Goal: Transaction & Acquisition: Purchase product/service

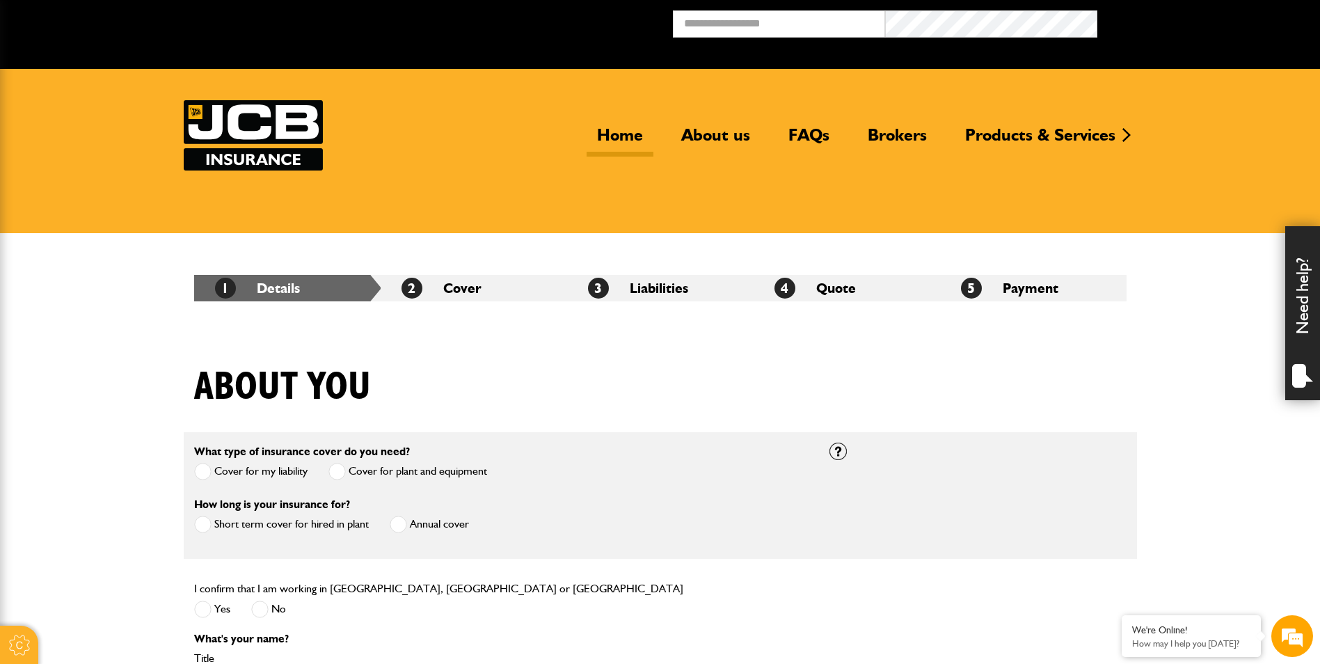
click at [613, 134] on link "Home" at bounding box center [620, 141] width 67 height 32
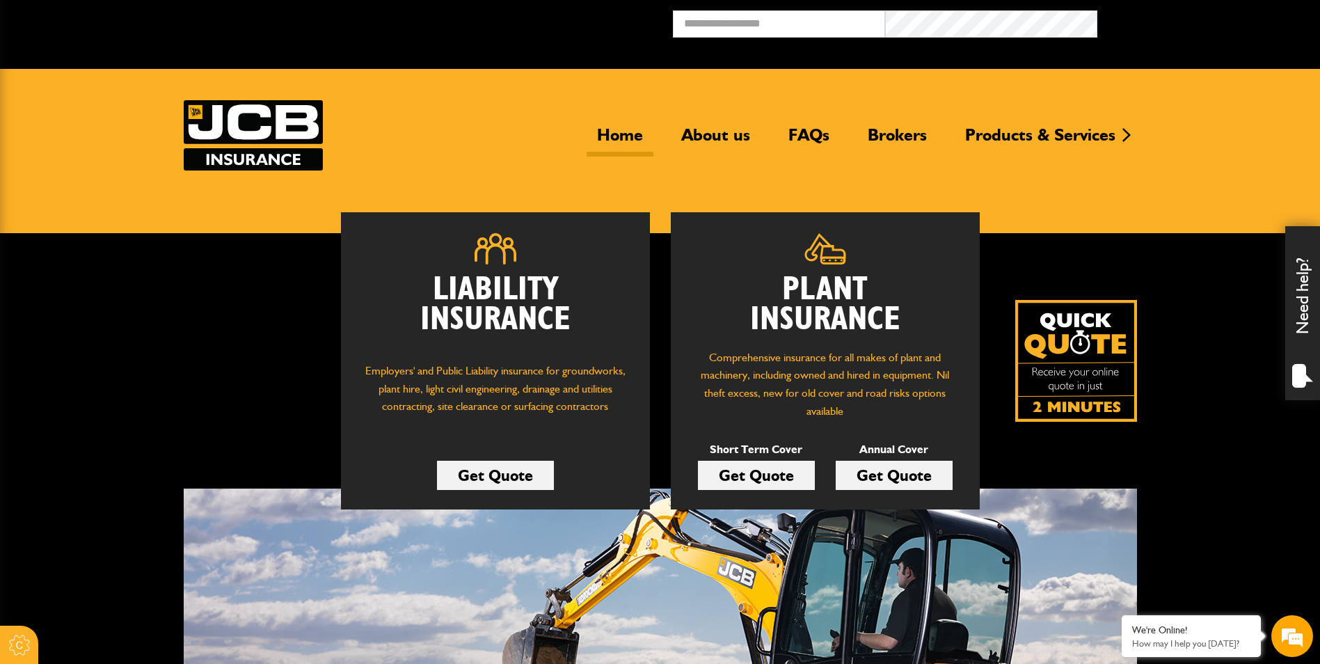
click at [766, 480] on link "Get Quote" at bounding box center [756, 475] width 117 height 29
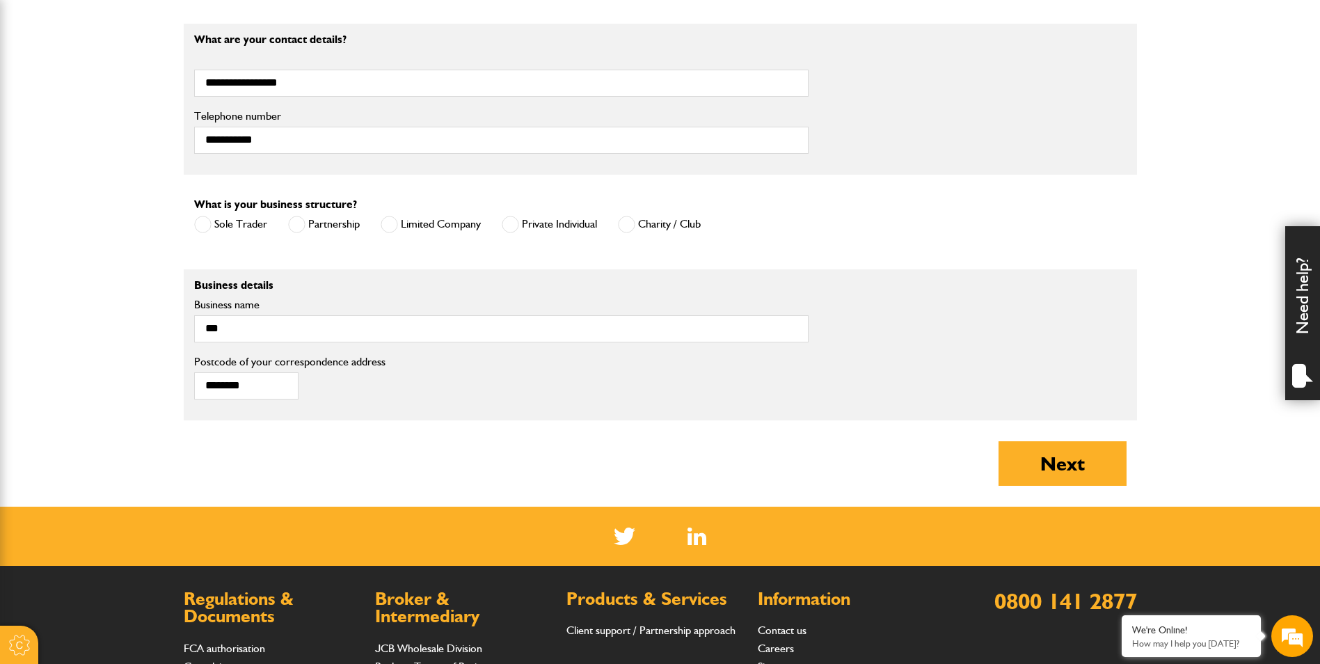
scroll to position [905, 0]
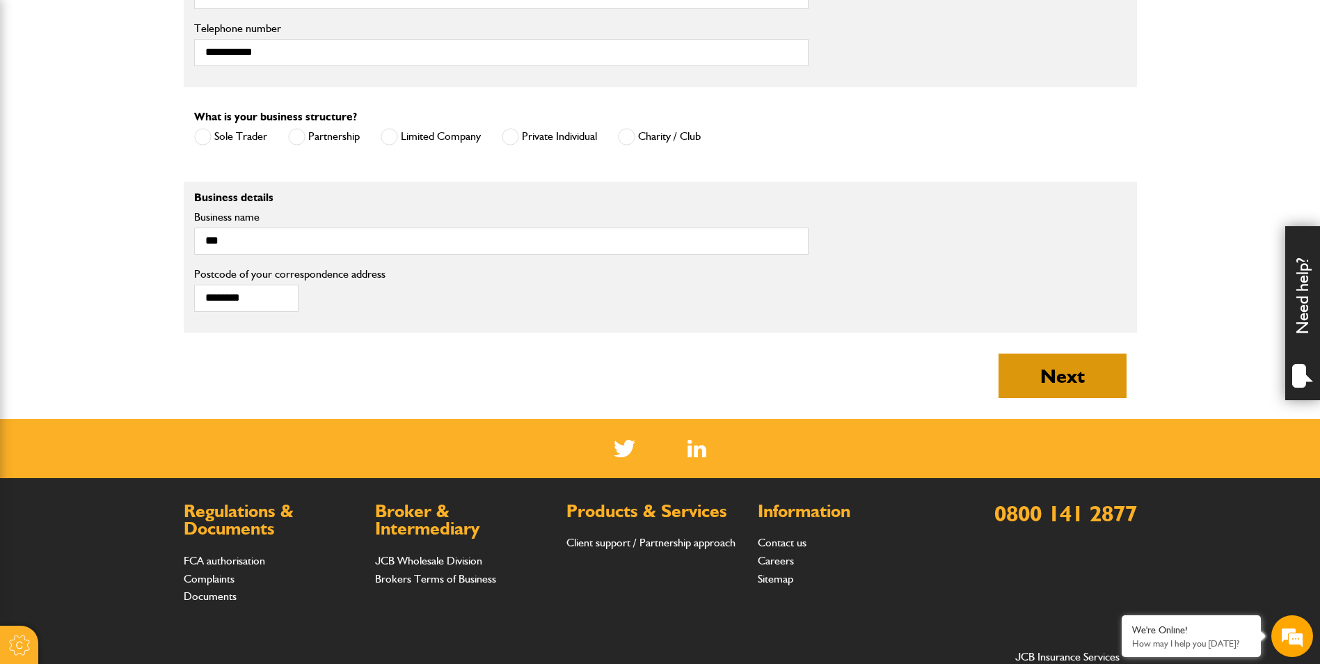
click at [1063, 379] on button "Next" at bounding box center [1062, 375] width 128 height 45
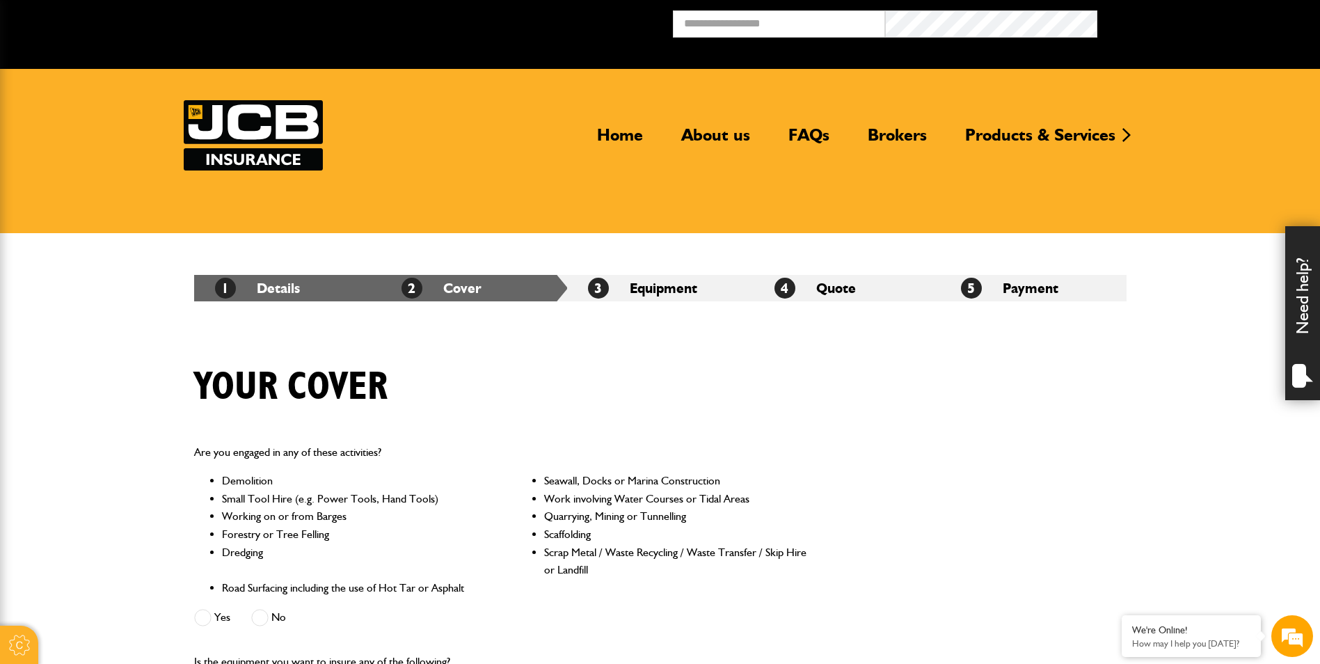
drag, startPoint x: 623, startPoint y: 138, endPoint x: 719, endPoint y: 159, distance: 97.6
click at [623, 138] on link "Home" at bounding box center [620, 141] width 67 height 32
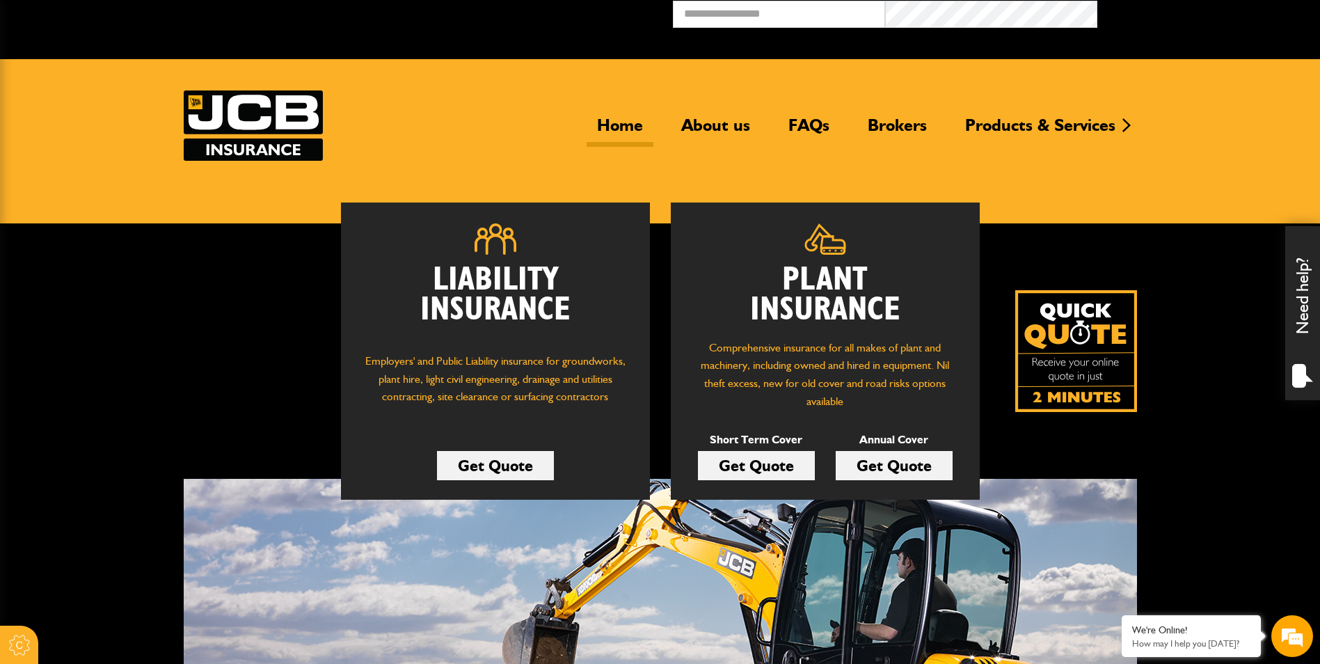
scroll to position [209, 0]
